Goal: Book appointment/travel/reservation

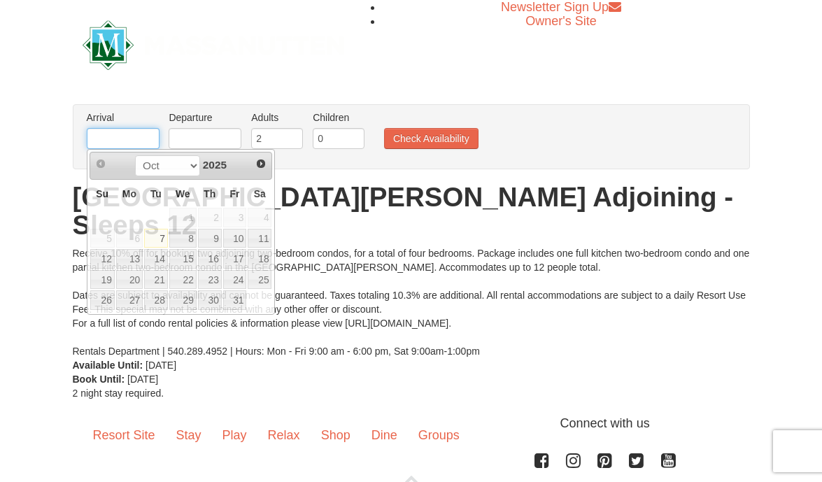
click at [118, 143] on input "text" at bounding box center [123, 138] width 73 height 21
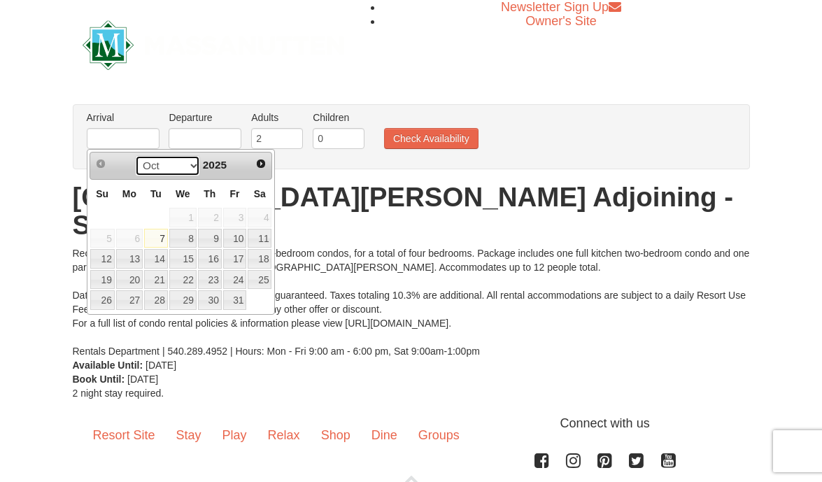
click at [192, 164] on select "Oct Nov Dec" at bounding box center [167, 165] width 65 height 21
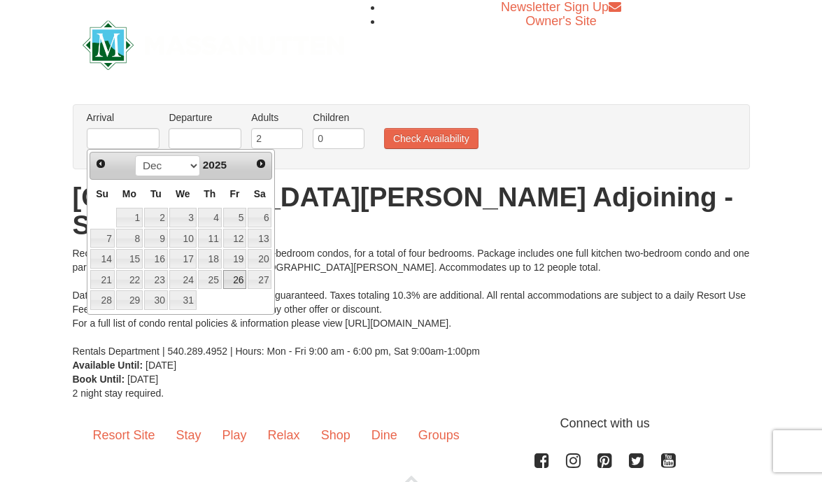
click at [233, 282] on link "26" at bounding box center [235, 280] width 24 height 20
type input "[DATE]"
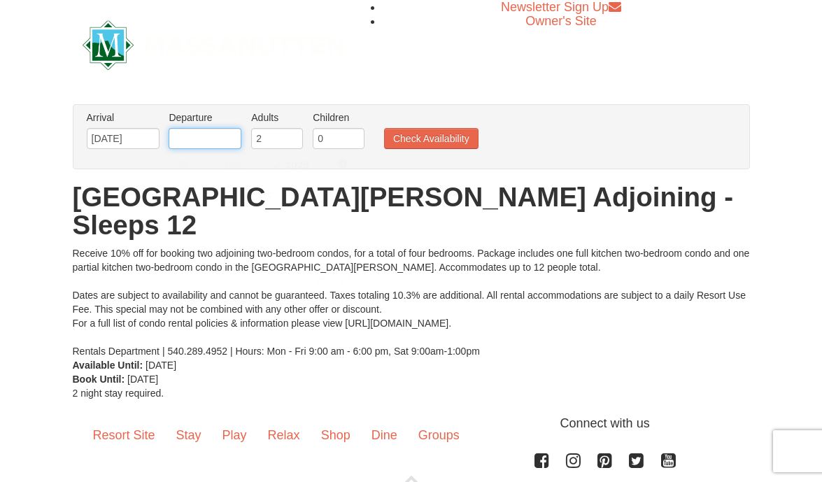
click at [190, 138] on input "text" at bounding box center [205, 138] width 73 height 21
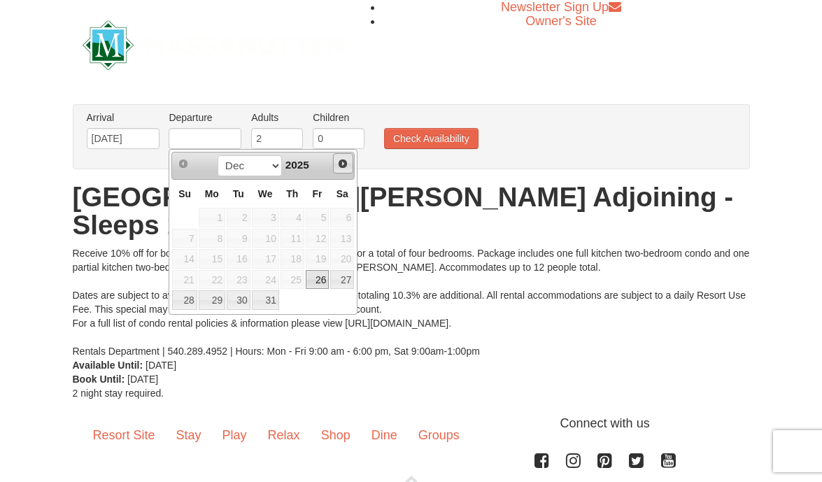
click at [343, 162] on span "Next" at bounding box center [342, 163] width 11 height 11
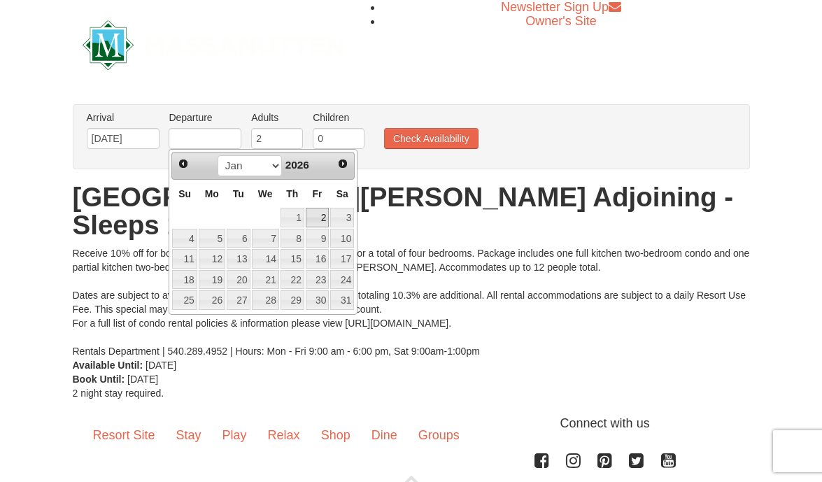
click at [324, 221] on link "2" at bounding box center [318, 218] width 24 height 20
type input "[DATE]"
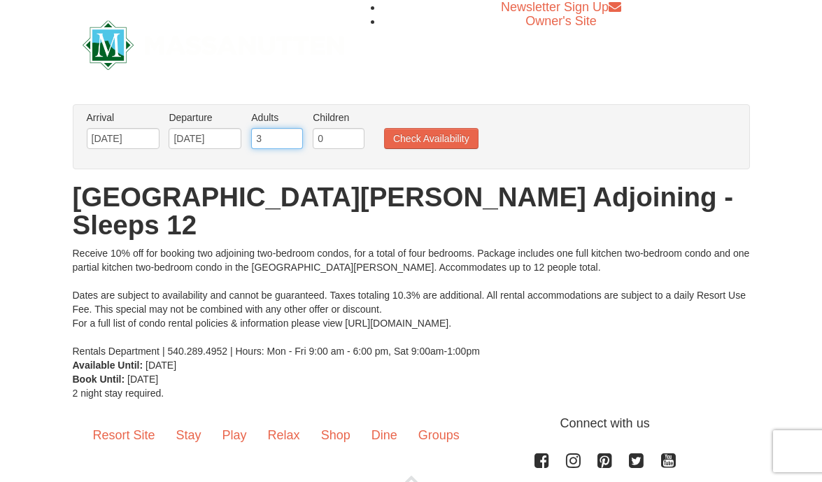
click at [291, 135] on input "3" at bounding box center [277, 138] width 52 height 21
click at [291, 135] on input "4" at bounding box center [277, 138] width 52 height 21
click at [291, 135] on input "5" at bounding box center [277, 138] width 52 height 21
click at [291, 135] on input "6" at bounding box center [277, 138] width 52 height 21
click at [291, 135] on input "7" at bounding box center [277, 138] width 52 height 21
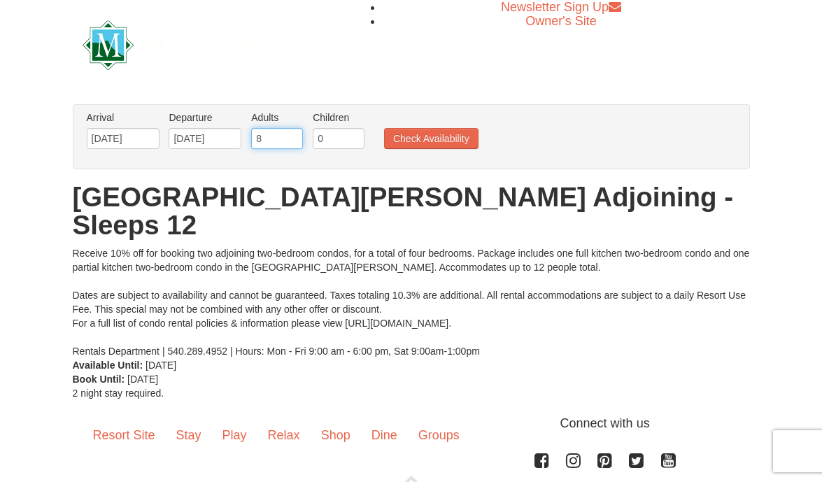
type input "8"
click at [291, 135] on input "8" at bounding box center [277, 138] width 52 height 21
click at [355, 136] on input "1" at bounding box center [339, 138] width 52 height 21
type input "2"
click at [355, 136] on input "2" at bounding box center [339, 138] width 52 height 21
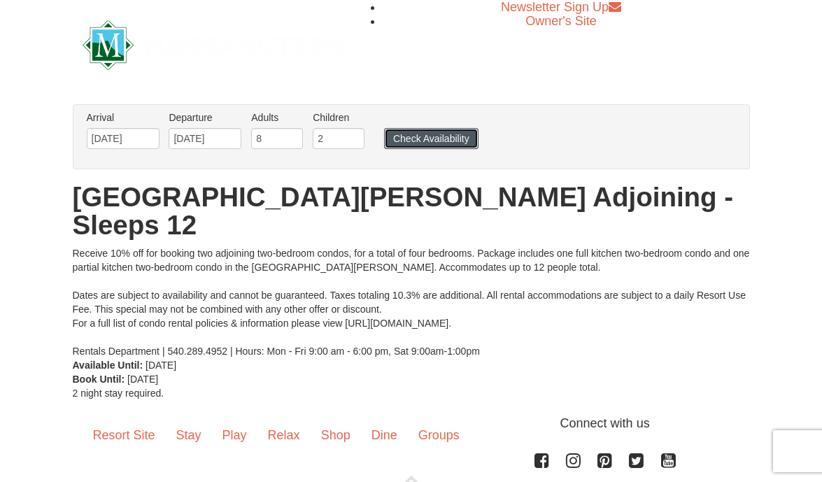
click at [448, 134] on button "Check Availability" at bounding box center [431, 138] width 94 height 21
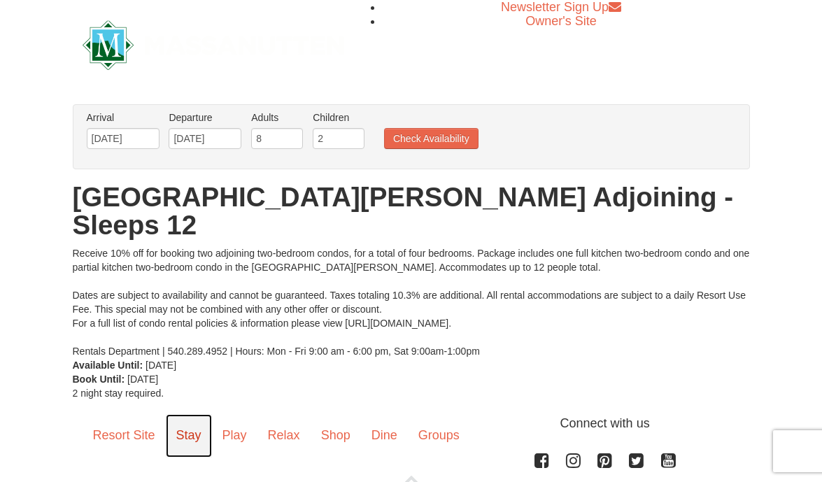
click at [189, 414] on link "Stay" at bounding box center [189, 435] width 46 height 43
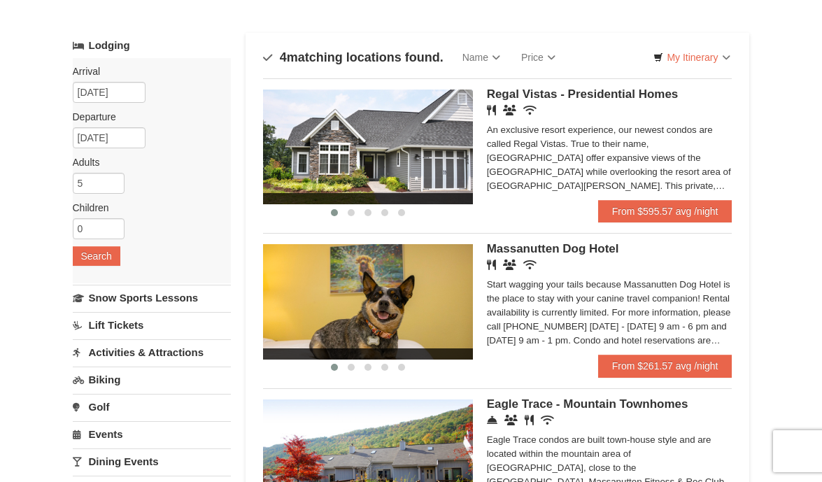
scroll to position [43, 0]
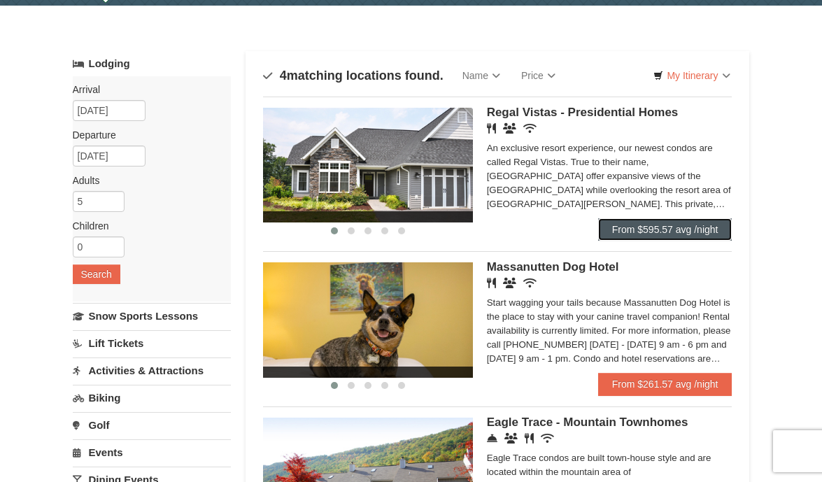
click at [664, 229] on link "From $595.57 avg /night" at bounding box center [665, 229] width 134 height 22
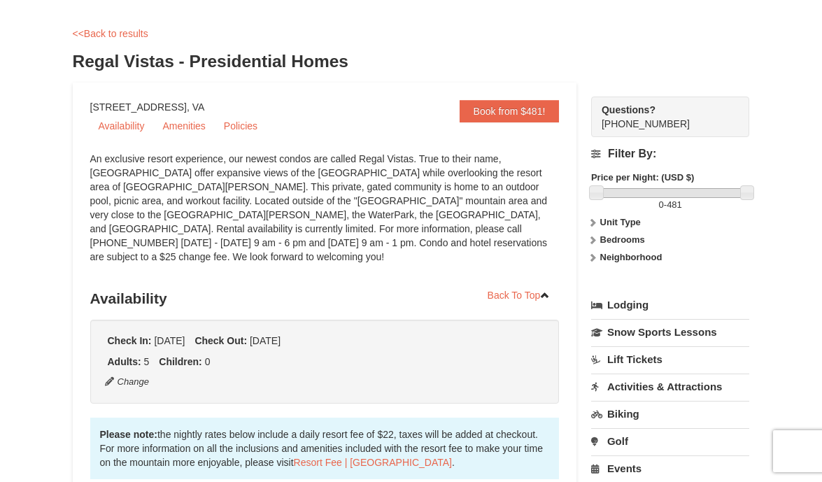
scroll to position [55, 0]
click at [653, 390] on link "Activities & Attractions" at bounding box center [670, 386] width 159 height 26
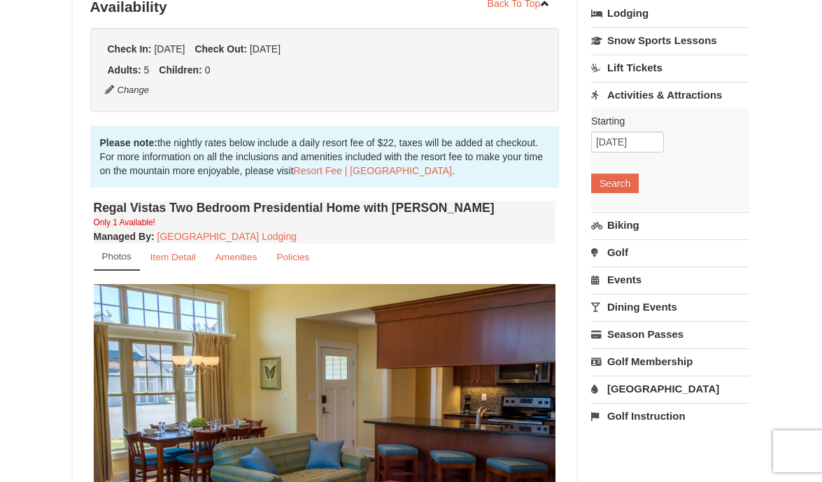
scroll to position [347, 0]
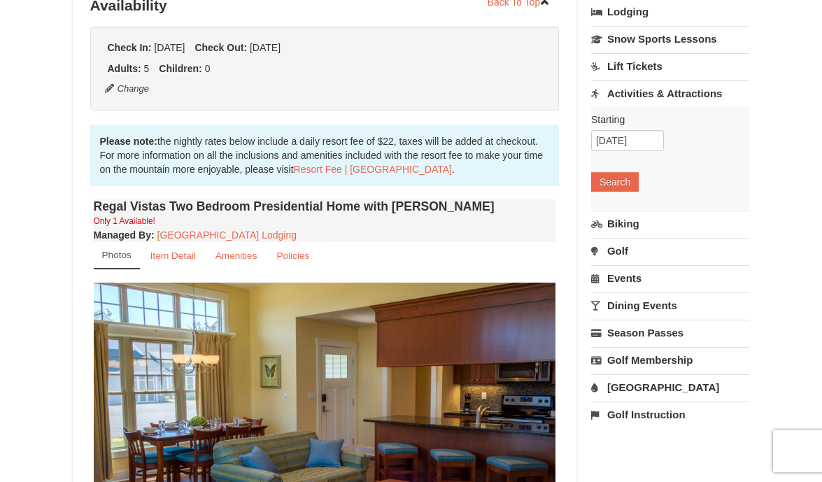
click at [638, 390] on link "[GEOGRAPHIC_DATA]" at bounding box center [670, 387] width 159 height 26
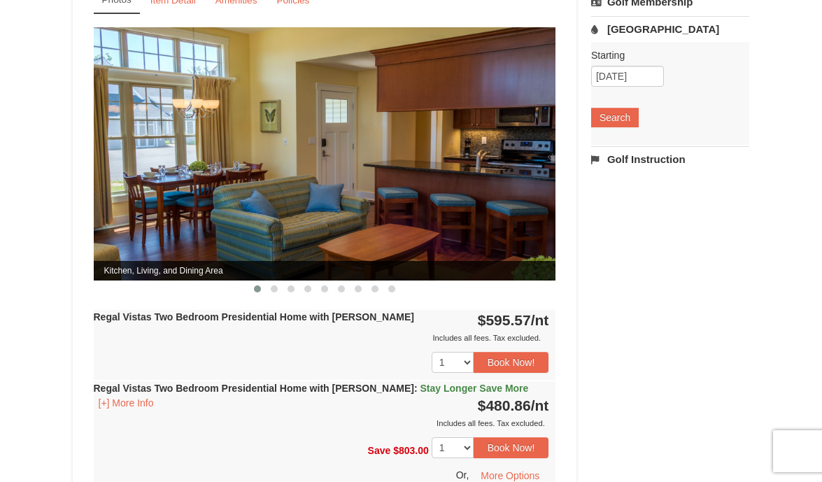
scroll to position [0, 0]
